Goal: Task Accomplishment & Management: Manage account settings

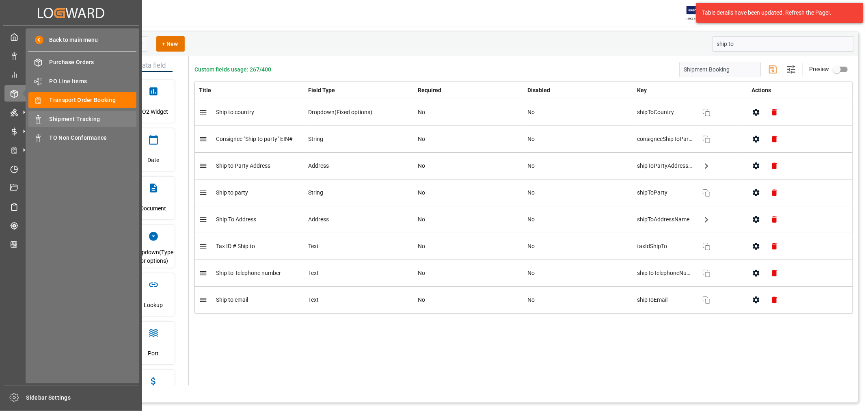
click at [77, 119] on span "Shipment Tracking" at bounding box center [93, 119] width 87 height 9
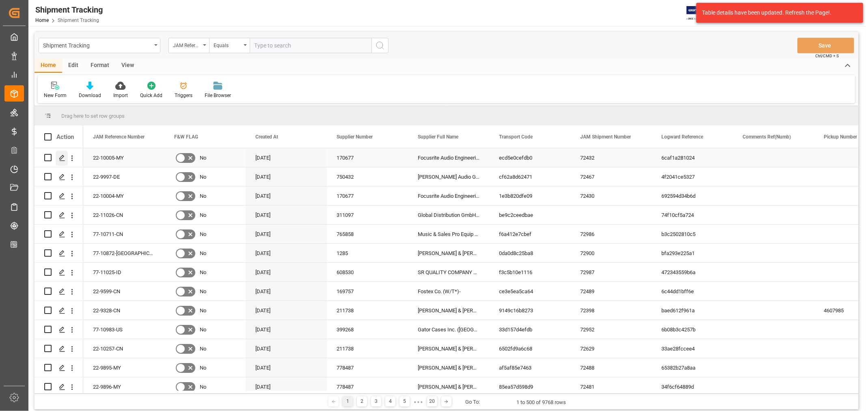
click at [63, 158] on icon "Press SPACE to select this row." at bounding box center [62, 158] width 6 height 6
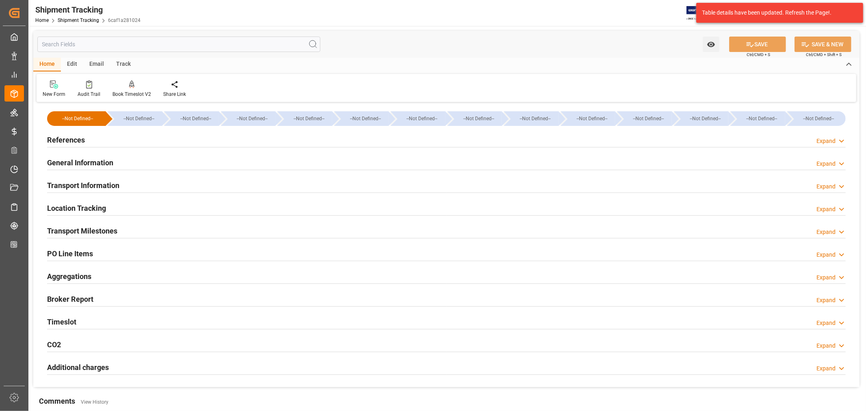
type input "[DATE]"
click at [84, 158] on h2 "General Information" at bounding box center [80, 162] width 66 height 11
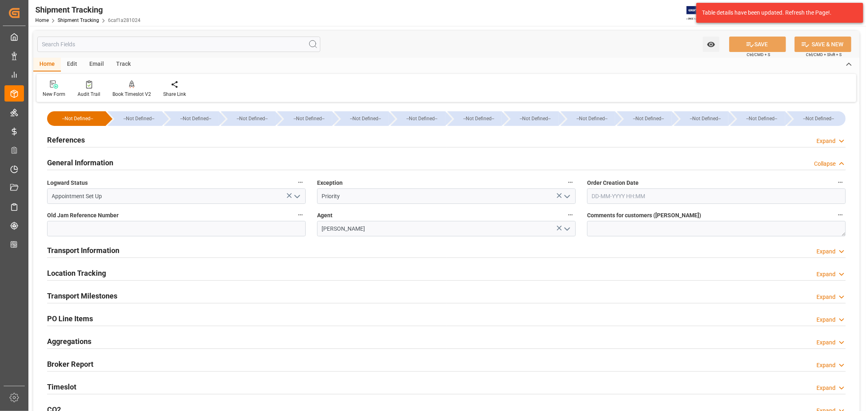
click at [78, 139] on h2 "References" at bounding box center [66, 139] width 38 height 11
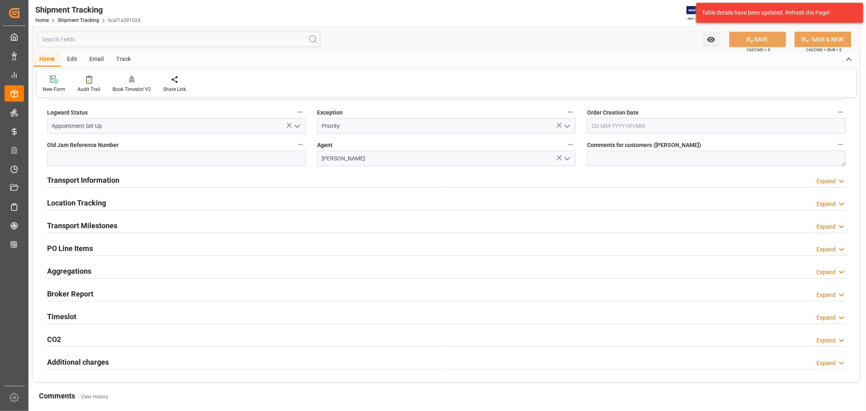
scroll to position [270, 0]
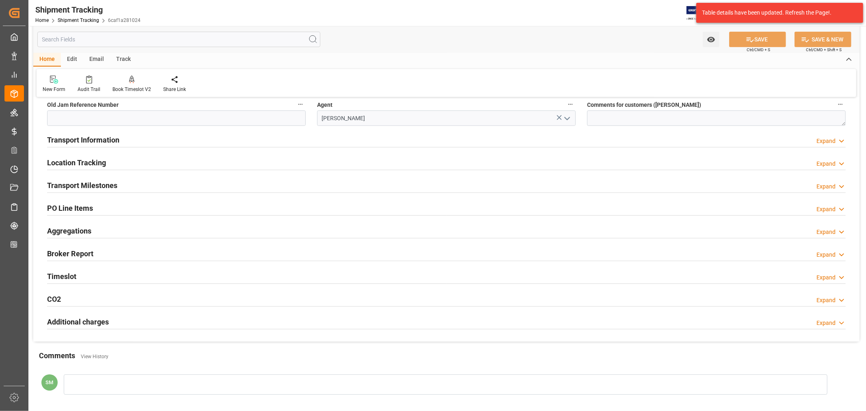
click at [75, 209] on h2 "PO Line Items" at bounding box center [70, 208] width 46 height 11
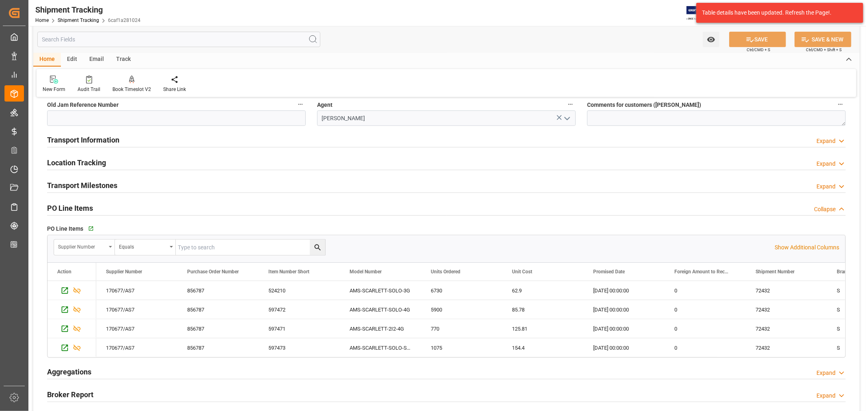
click at [110, 246] on icon "open menu" at bounding box center [110, 247] width 3 height 2
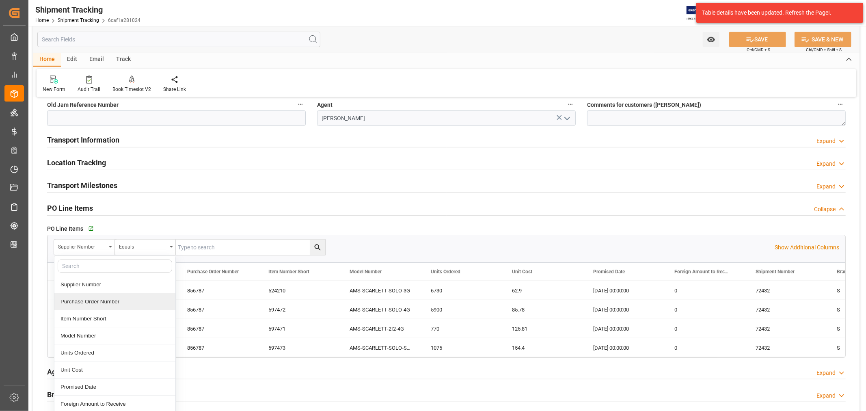
drag, startPoint x: 88, startPoint y: 301, endPoint x: 109, endPoint y: 291, distance: 23.1
click at [88, 301] on div "Purchase Order Number" at bounding box center [114, 301] width 121 height 17
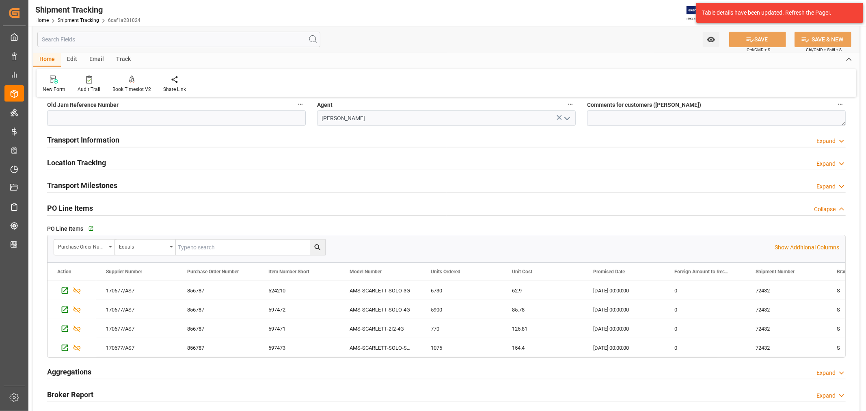
click at [196, 245] on input "text" at bounding box center [250, 247] width 149 height 15
click at [763, 293] on div "72432" at bounding box center [786, 290] width 81 height 19
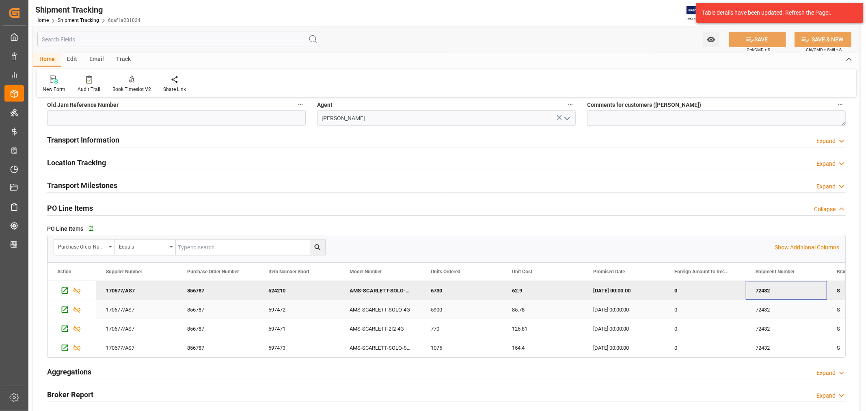
click at [764, 311] on div "72432" at bounding box center [786, 309] width 81 height 19
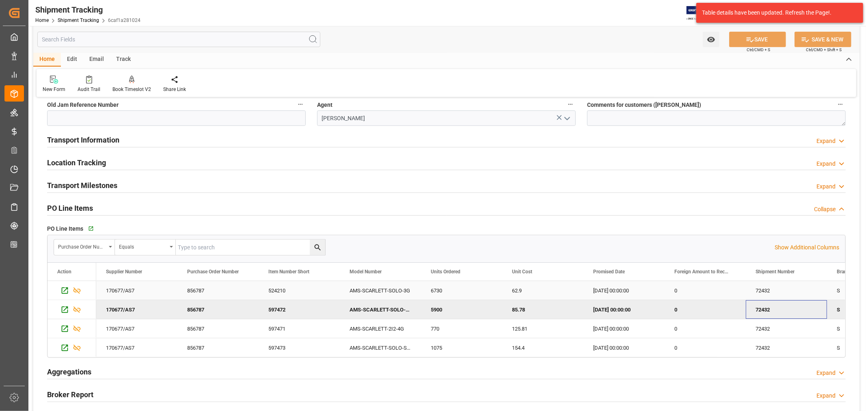
click at [761, 293] on div "72432" at bounding box center [786, 290] width 81 height 19
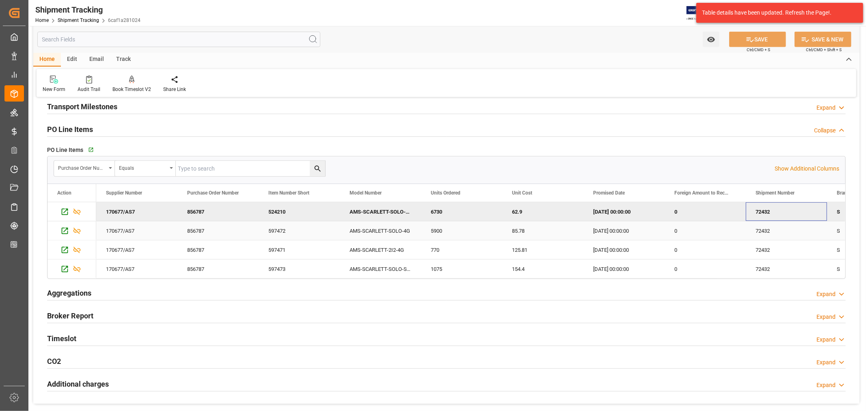
scroll to position [496, 0]
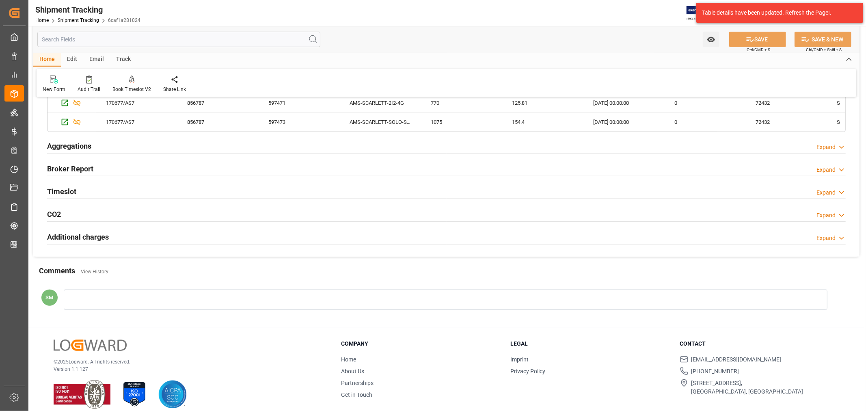
click at [76, 295] on div at bounding box center [446, 299] width 764 height 20
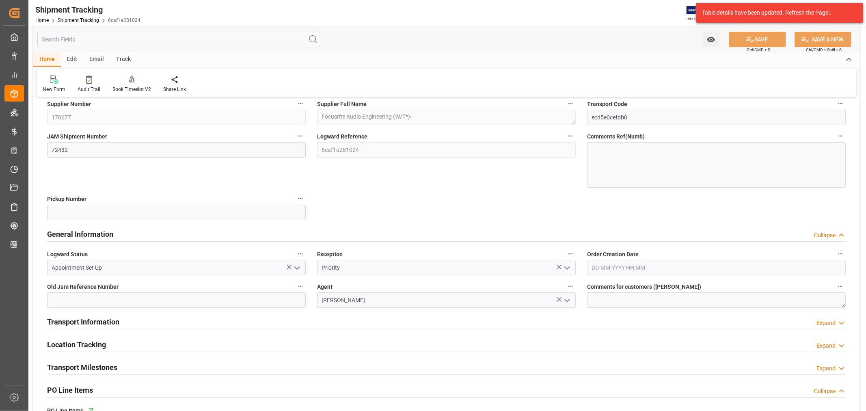
scroll to position [90, 0]
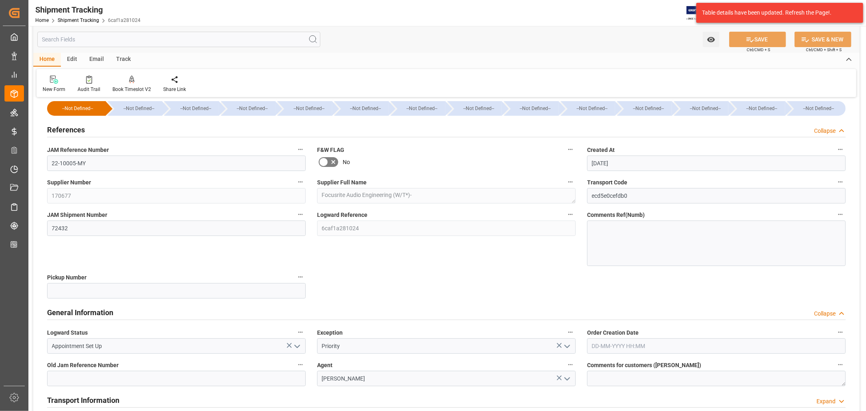
scroll to position [9, 0]
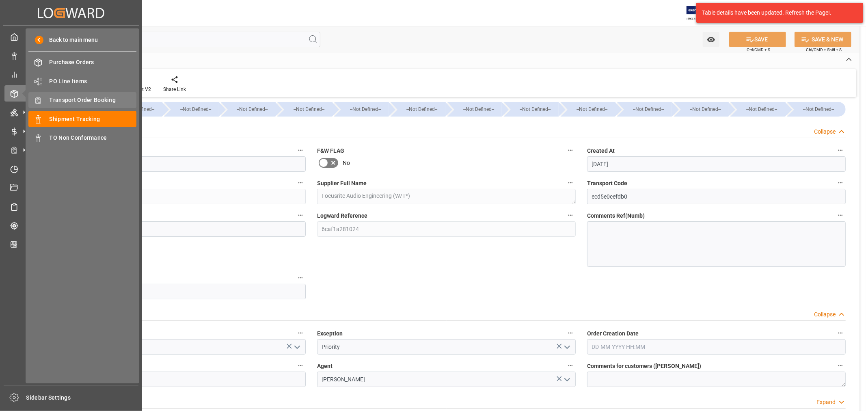
click at [84, 100] on span "Transport Order Booking" at bounding box center [93, 100] width 87 height 9
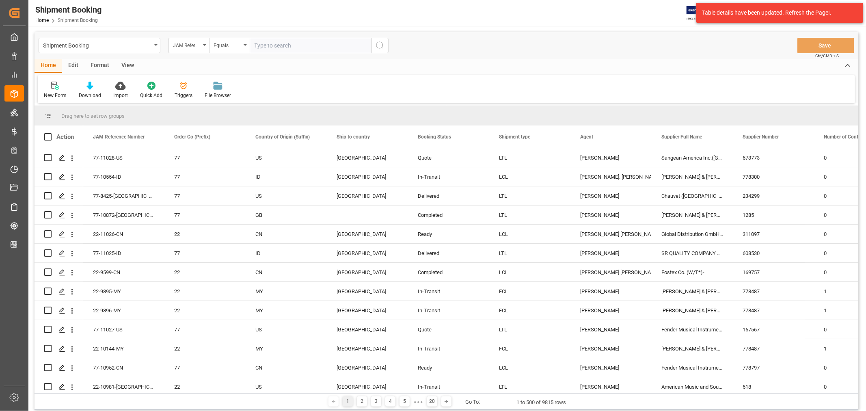
click at [70, 66] on div "Edit" at bounding box center [73, 66] width 22 height 14
click at [100, 64] on div "Format" at bounding box center [99, 66] width 31 height 14
click at [71, 65] on div "Edit" at bounding box center [73, 66] width 22 height 14
click at [64, 158] on icon "Press SPACE to select this row." at bounding box center [62, 158] width 6 height 6
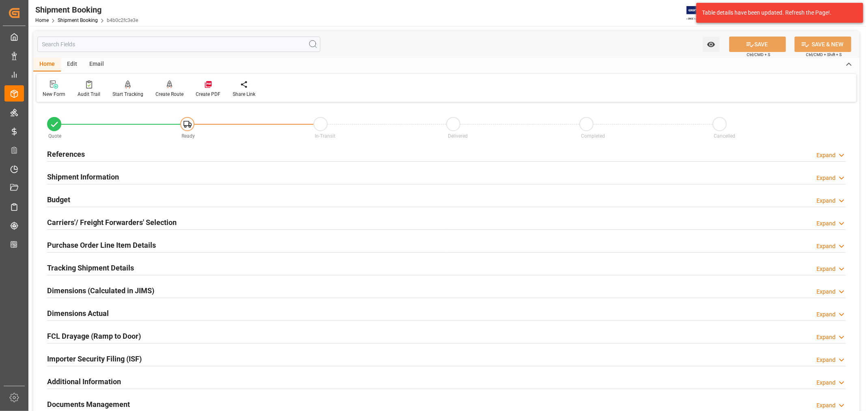
click at [167, 88] on div at bounding box center [169, 84] width 28 height 9
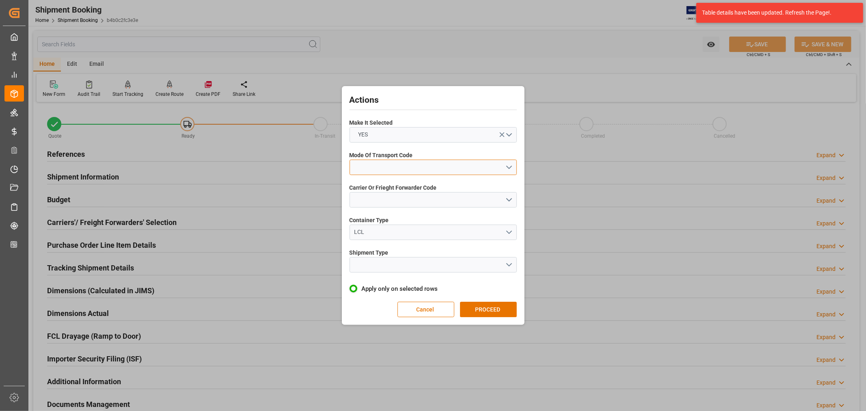
click at [404, 167] on button "open menu" at bounding box center [433, 167] width 167 height 15
click at [372, 187] on div "2- COURIER AIR" at bounding box center [433, 186] width 166 height 17
click at [389, 199] on button "open menu" at bounding box center [433, 199] width 167 height 15
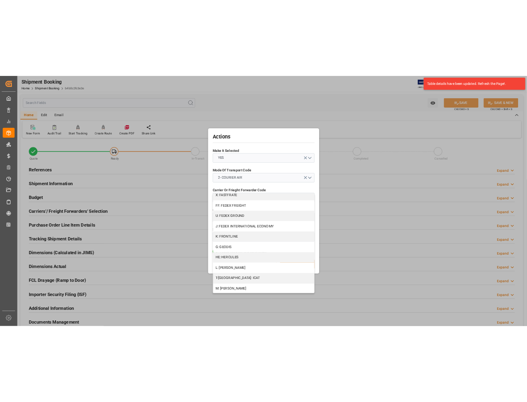
scroll to position [198, 0]
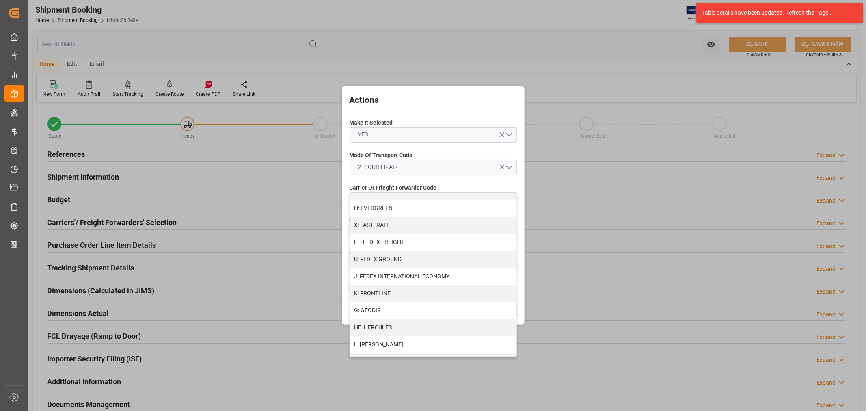
click at [520, 54] on div "Actions Make It Selected YES Mode Of Transport Code 2- COURIER AIR Carrier Or F…" at bounding box center [433, 205] width 866 height 411
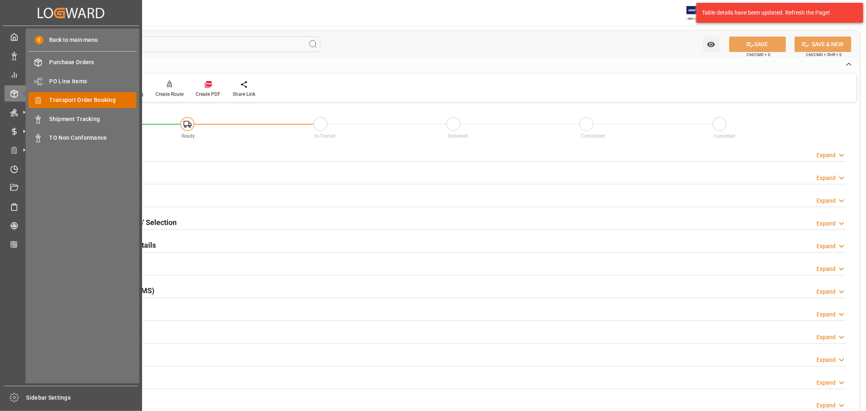
click at [84, 101] on span "Transport Order Booking" at bounding box center [93, 100] width 87 height 9
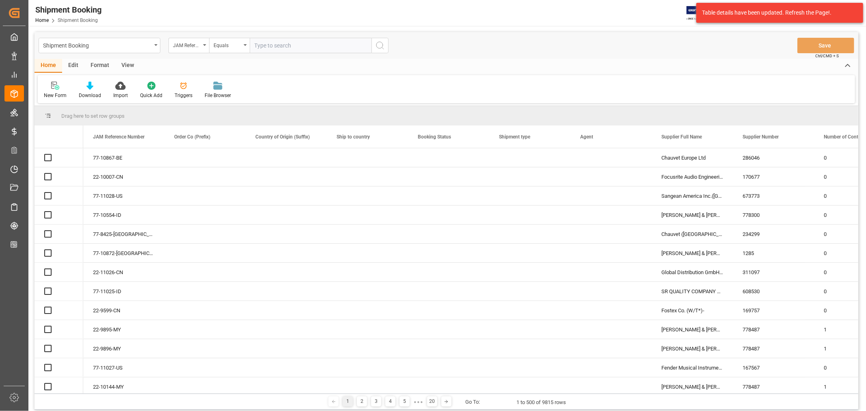
click at [285, 47] on input "text" at bounding box center [311, 45] width 122 height 15
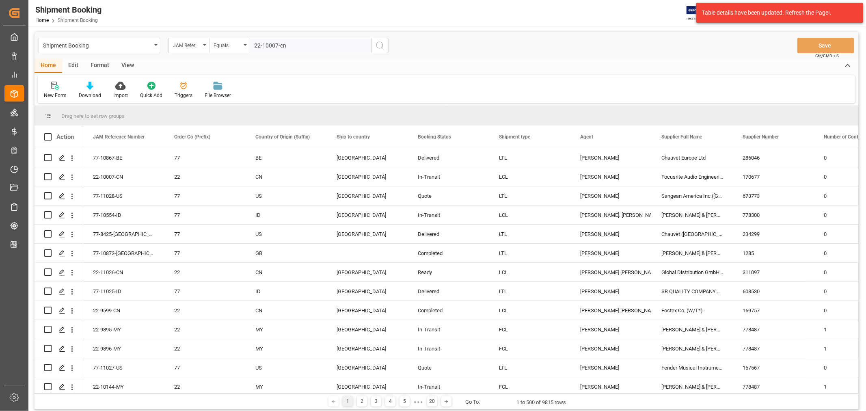
type input "22-10007-cn"
click at [381, 46] on icon "search button" at bounding box center [380, 46] width 10 height 10
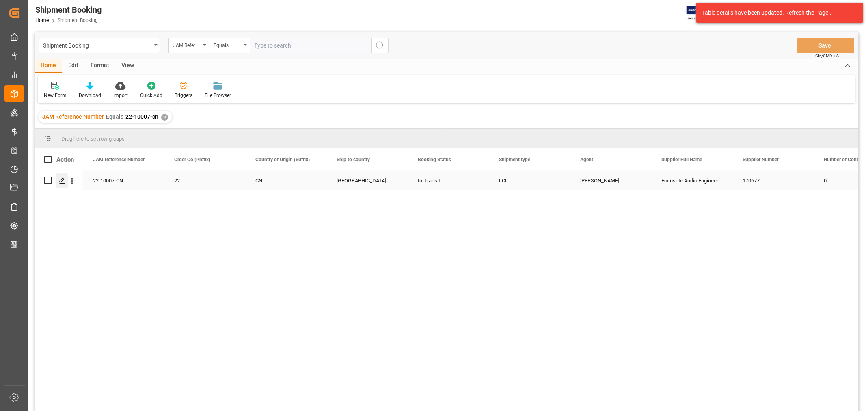
click at [61, 181] on icon "Press SPACE to select this row." at bounding box center [62, 180] width 6 height 6
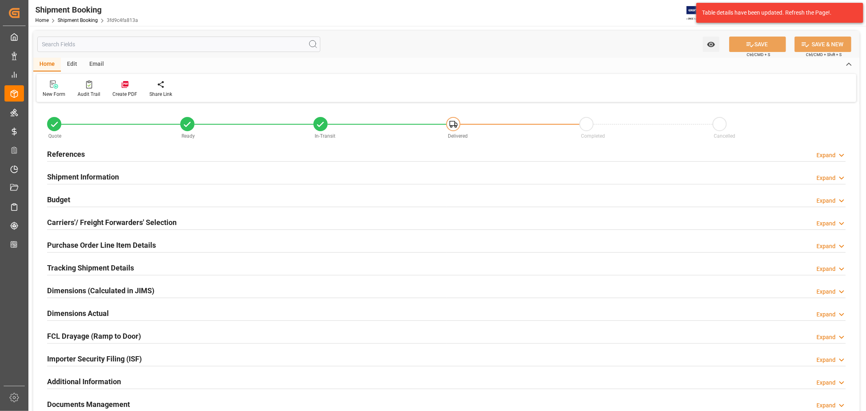
type input "0"
type input "[DATE]"
click at [53, 154] on h2 "References" at bounding box center [66, 154] width 38 height 11
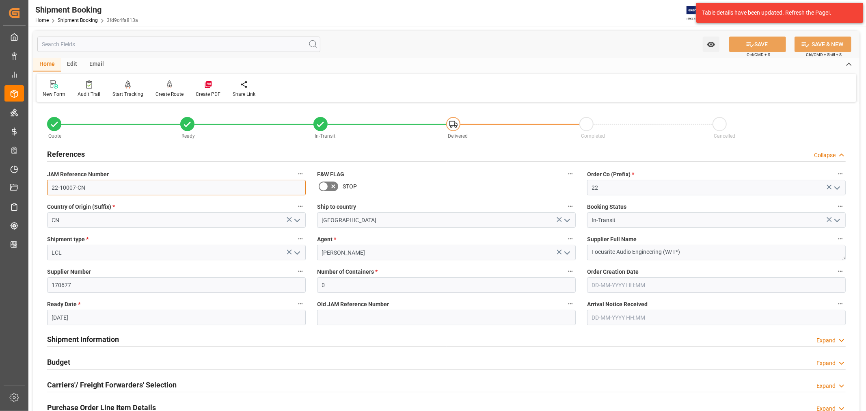
drag, startPoint x: 64, startPoint y: 188, endPoint x: 34, endPoint y: 188, distance: 30.4
click at [34, 188] on div "Quote Ready In-Transit Delivered Completed Cancelled References Collapse JAM Re…" at bounding box center [446, 356] width 826 height 505
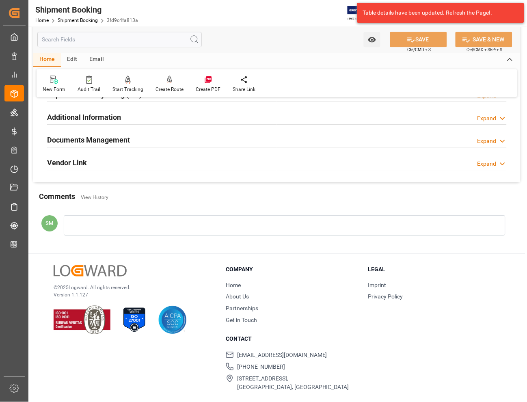
scroll to position [427, 0]
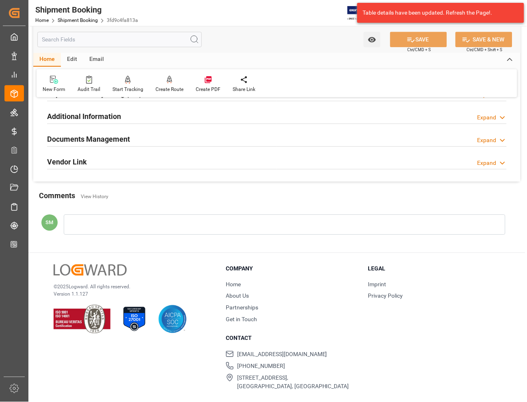
click at [106, 134] on h2 "Documents Management" at bounding box center [88, 139] width 83 height 11
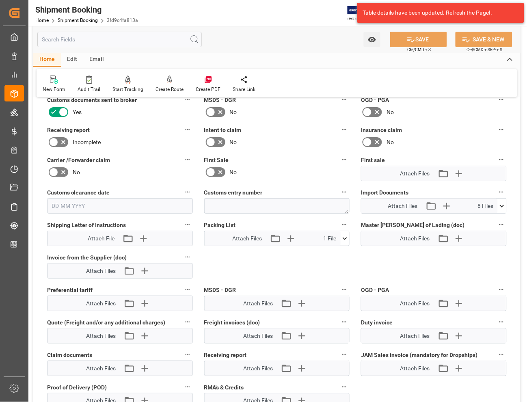
scroll to position [518, 0]
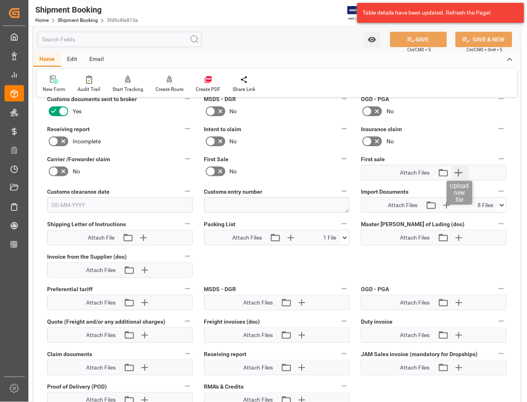
click at [459, 173] on icon "button" at bounding box center [459, 173] width 8 height 8
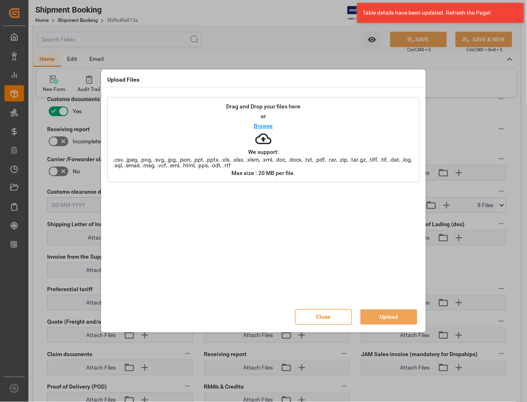
click at [321, 317] on button "Close" at bounding box center [323, 316] width 57 height 15
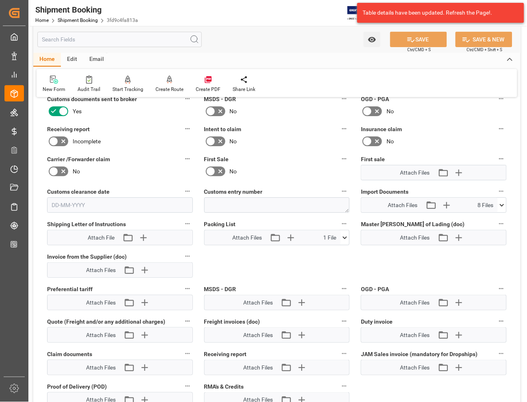
click at [502, 202] on icon at bounding box center [502, 205] width 9 height 9
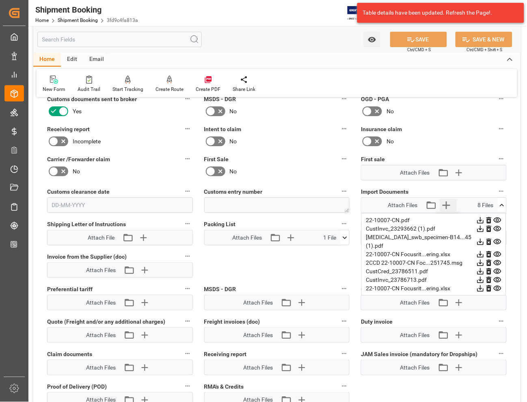
click at [447, 202] on icon "button" at bounding box center [446, 205] width 13 height 13
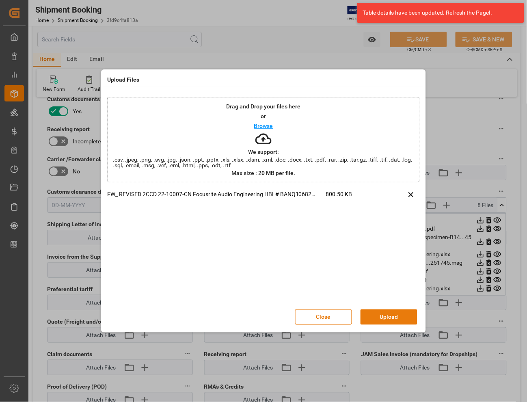
click at [386, 318] on button "Upload" at bounding box center [388, 316] width 57 height 15
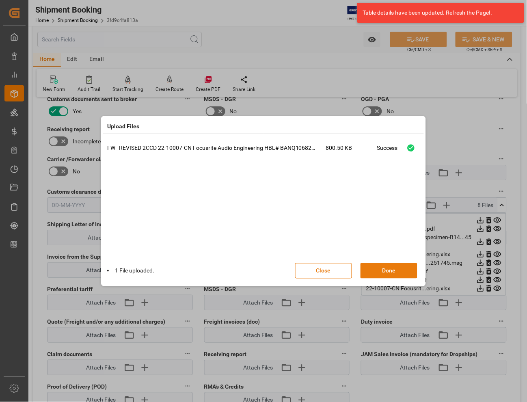
click at [391, 269] on button "Done" at bounding box center [388, 270] width 57 height 15
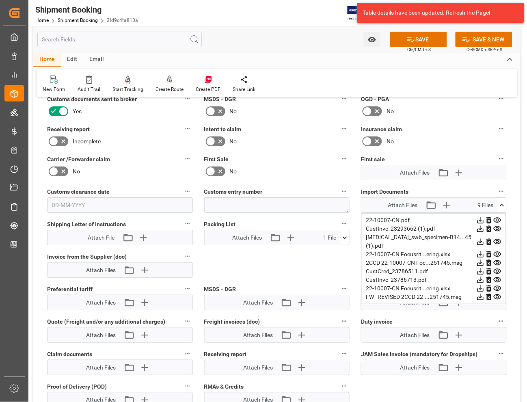
click at [496, 286] on icon at bounding box center [498, 288] width 8 height 5
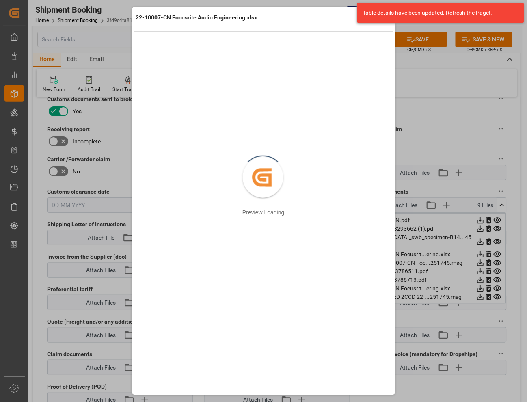
click at [458, 127] on div "22-10007-CN Focusrite Audio Engineering.xlsx Retry Close preview Created by pot…" at bounding box center [263, 201] width 527 height 402
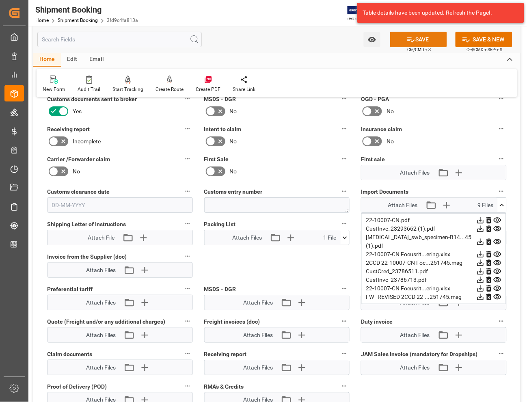
click at [425, 45] on button "SAVE" at bounding box center [418, 39] width 57 height 15
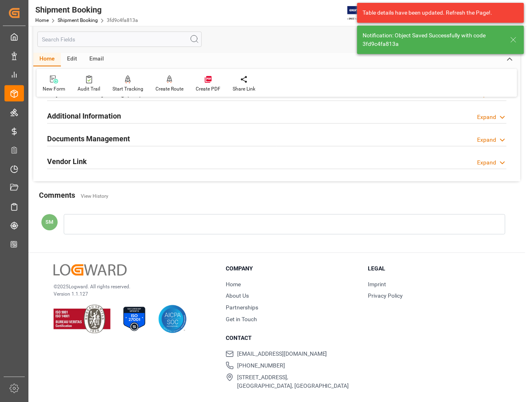
scroll to position [265, 0]
click at [100, 139] on h2 "Documents Management" at bounding box center [88, 139] width 83 height 11
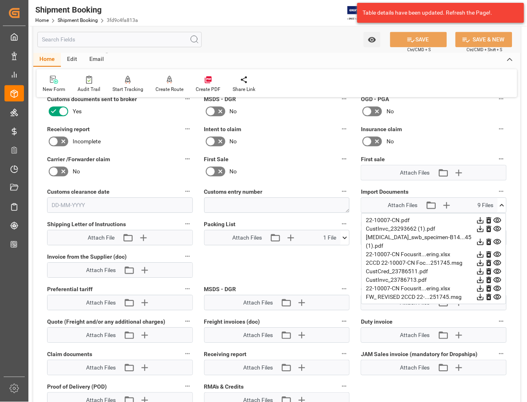
click at [496, 284] on icon at bounding box center [497, 288] width 9 height 9
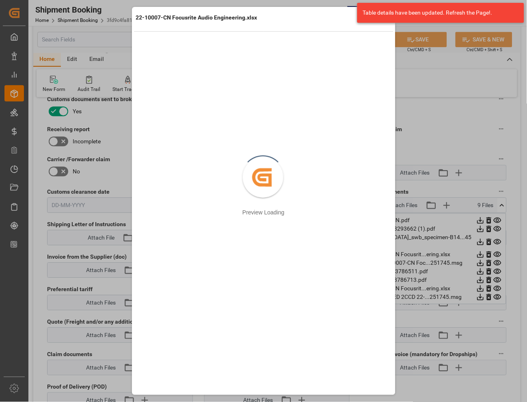
click at [455, 117] on div "22-10007-CN Focusrite Audio Engineering.xlsx Retry Close preview Created by pot…" at bounding box center [263, 201] width 527 height 402
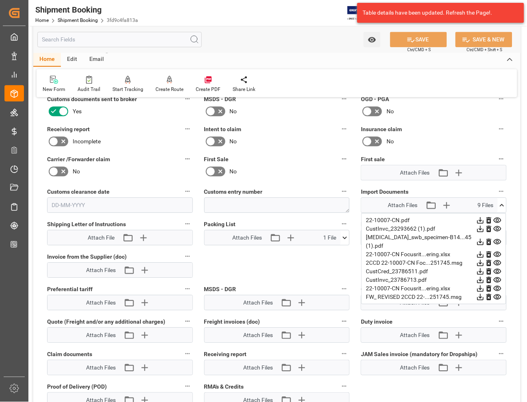
click at [479, 284] on icon at bounding box center [480, 288] width 9 height 9
click at [488, 285] on icon at bounding box center [488, 288] width 5 height 6
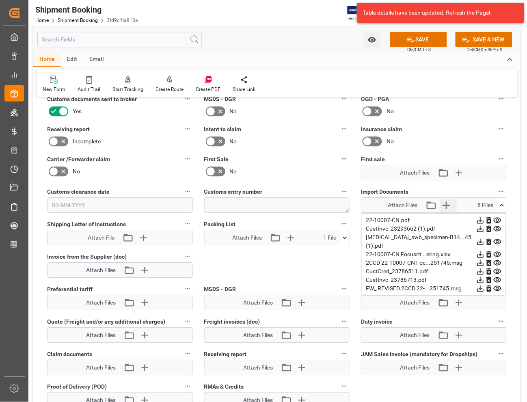
click at [444, 205] on icon "button" at bounding box center [446, 205] width 13 height 13
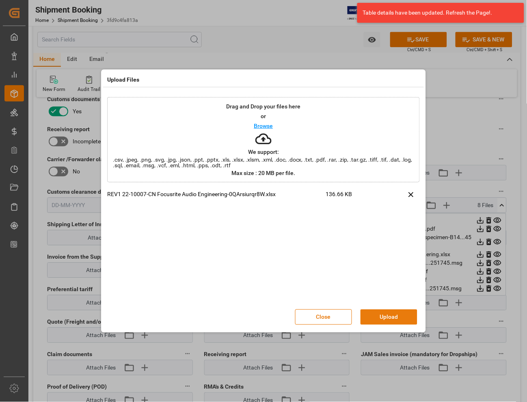
click at [392, 318] on button "Upload" at bounding box center [388, 316] width 57 height 15
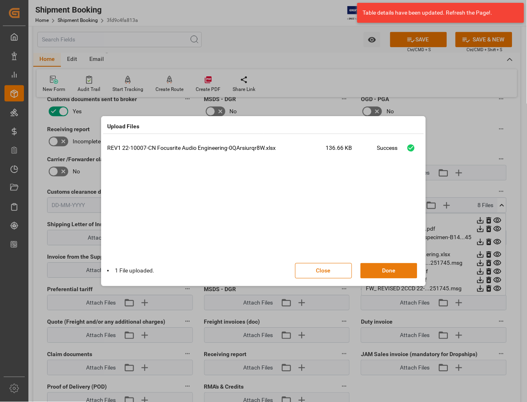
click at [387, 269] on button "Done" at bounding box center [388, 270] width 57 height 15
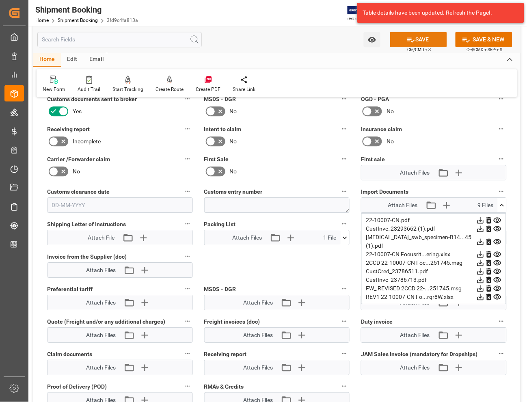
click at [424, 38] on button "SAVE" at bounding box center [418, 39] width 57 height 15
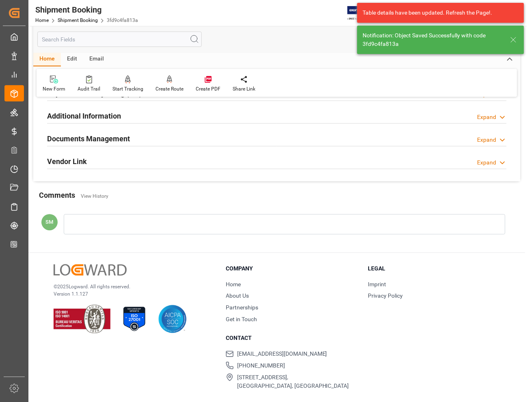
scroll to position [265, 0]
click at [95, 142] on h2 "Documents Management" at bounding box center [88, 139] width 83 height 11
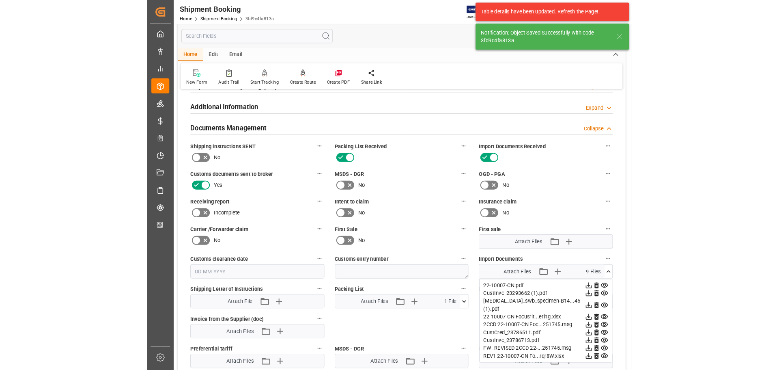
scroll to position [355, 0]
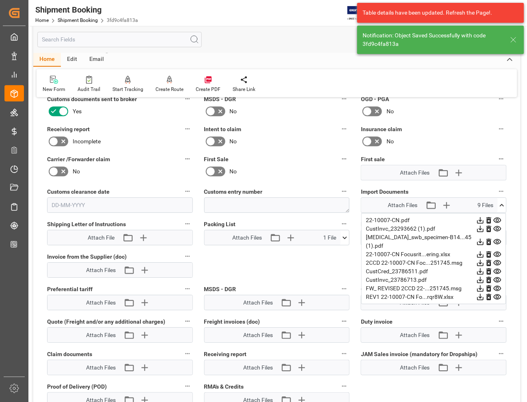
click at [496, 239] on icon at bounding box center [498, 241] width 8 height 5
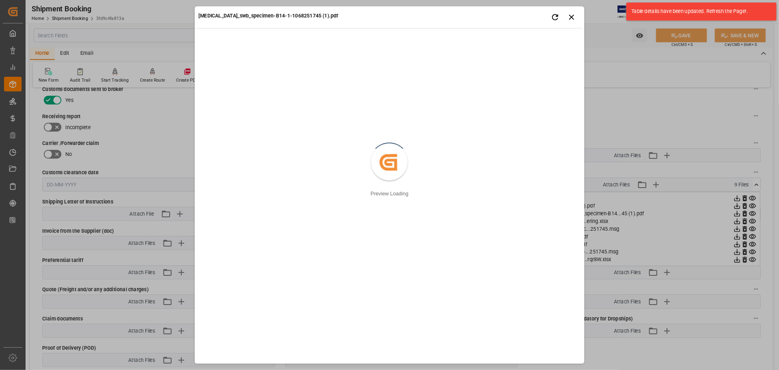
scroll to position [356, 0]
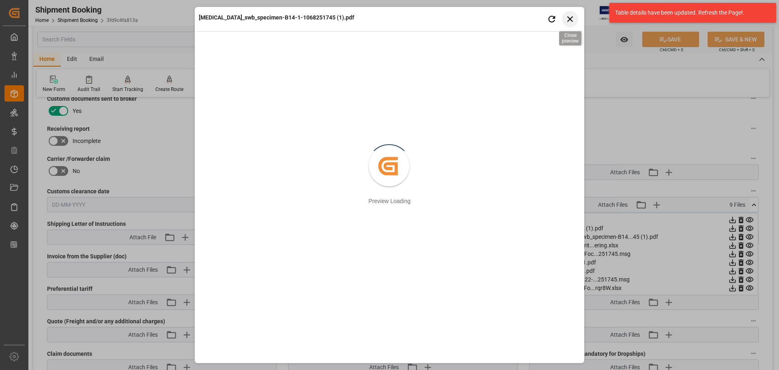
click at [571, 22] on icon "button" at bounding box center [570, 19] width 10 height 10
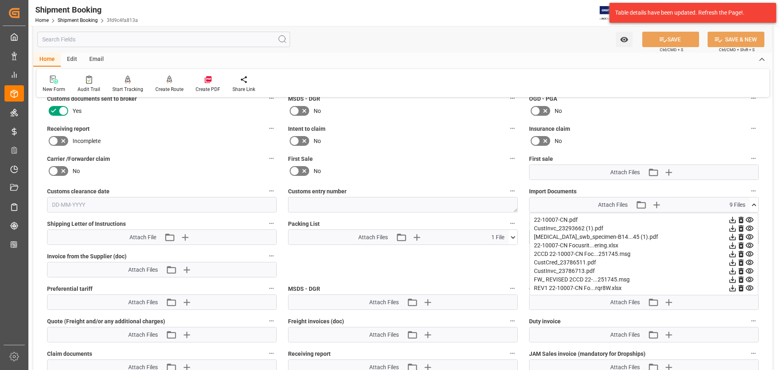
click at [757, 205] on icon at bounding box center [754, 205] width 9 height 9
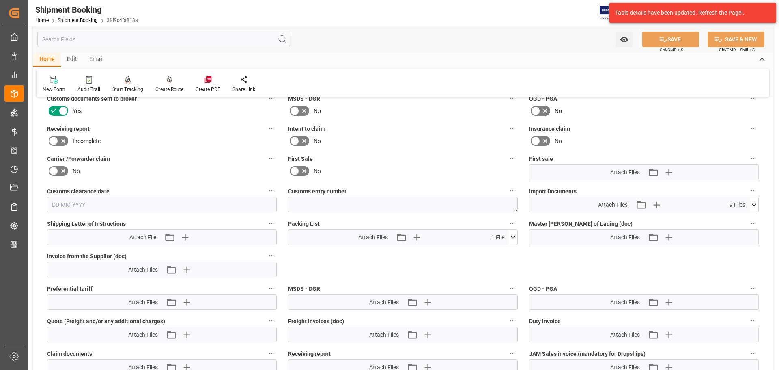
click at [757, 207] on icon at bounding box center [754, 205] width 9 height 9
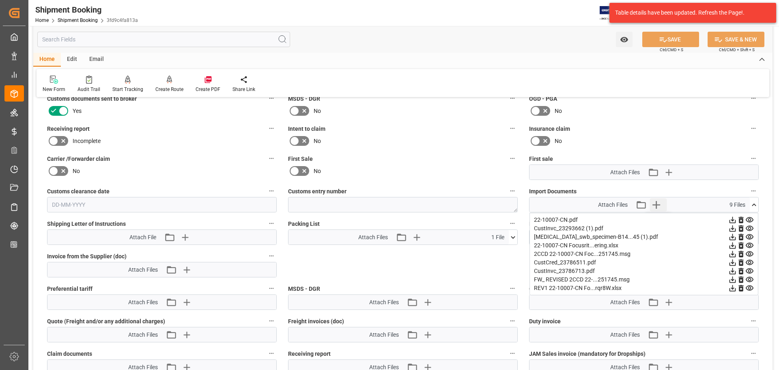
click at [659, 204] on icon "button" at bounding box center [657, 205] width 8 height 8
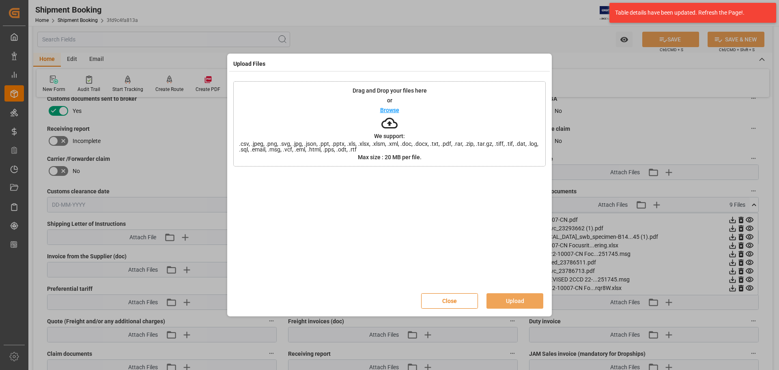
click at [445, 300] on button "Close" at bounding box center [449, 300] width 57 height 15
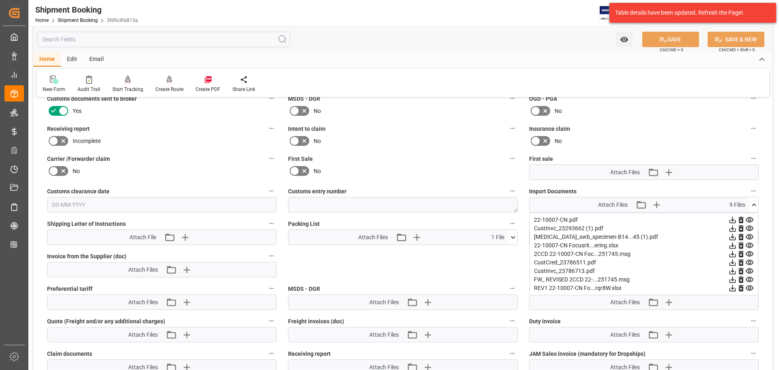
click at [756, 204] on icon at bounding box center [754, 205] width 9 height 9
